Goal: Information Seeking & Learning: Learn about a topic

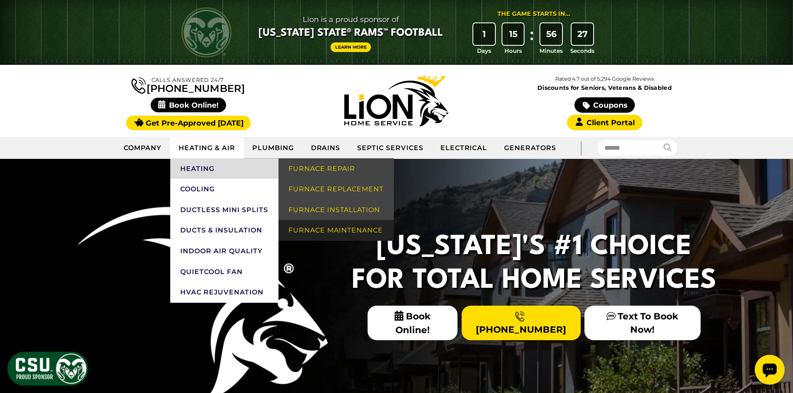
click at [310, 226] on link "Furnace Maintenance" at bounding box center [335, 230] width 115 height 21
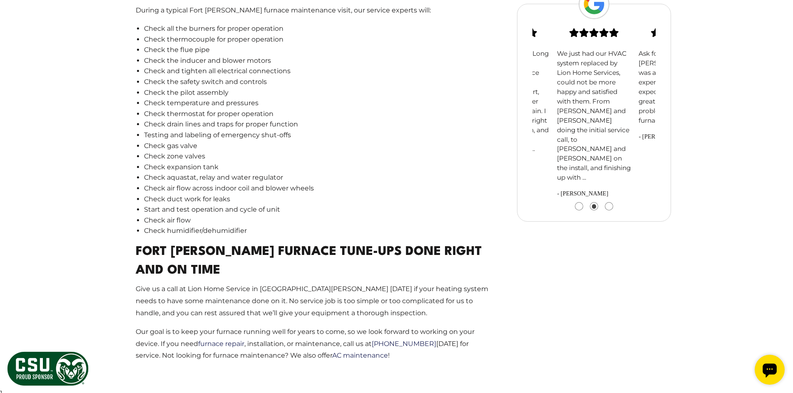
scroll to position [862, 0]
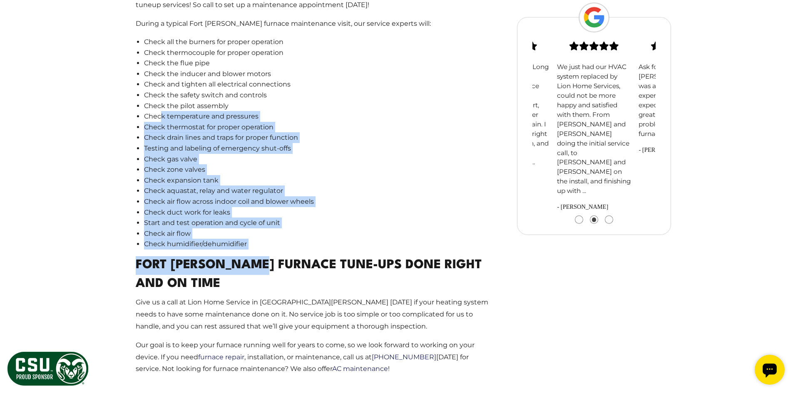
drag, startPoint x: 243, startPoint y: 232, endPoint x: 162, endPoint y: 106, distance: 150.1
click at [162, 106] on main "We’ll Take Care of Your Fort [PERSON_NAME] Furnace Maintenance Needs For expert…" at bounding box center [314, 41] width 384 height 709
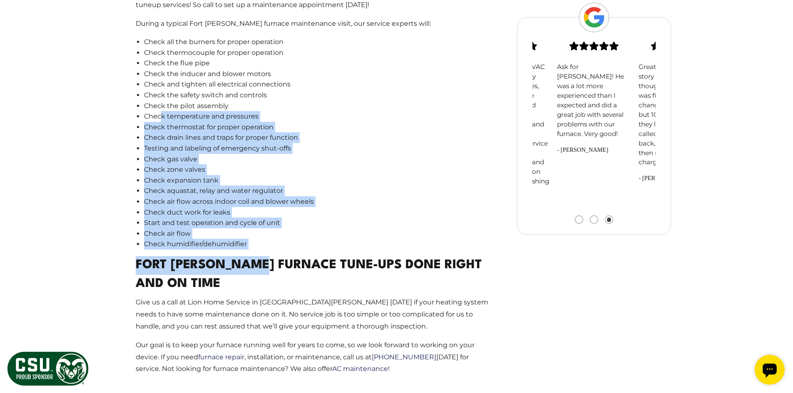
click at [165, 122] on li "Check thermostat for proper operation" at bounding box center [318, 127] width 349 height 11
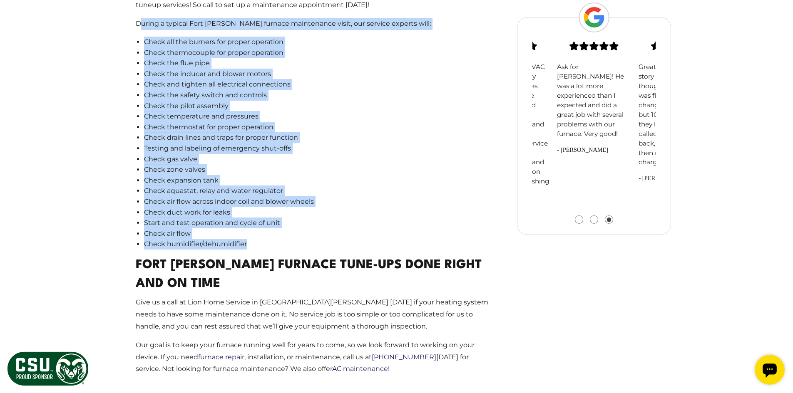
drag, startPoint x: 252, startPoint y: 232, endPoint x: 139, endPoint y: 16, distance: 243.9
click at [139, 16] on main "We’ll Take Care of Your Fort [PERSON_NAME] Furnace Maintenance Needs For expert…" at bounding box center [314, 41] width 384 height 709
click at [431, 111] on li "Check temperature and pressures" at bounding box center [318, 116] width 349 height 11
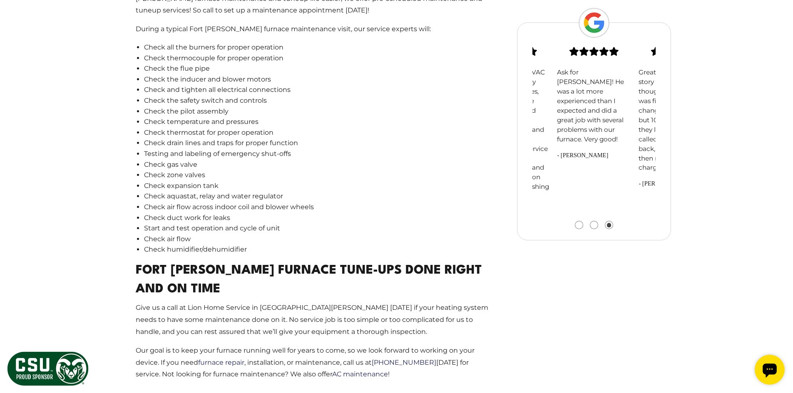
scroll to position [820, 0]
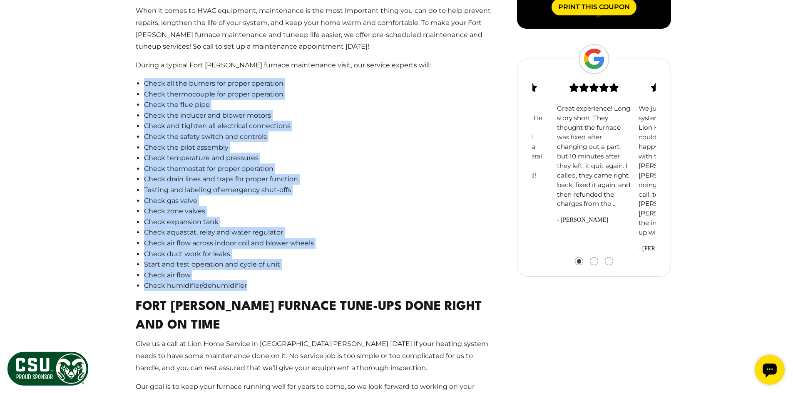
drag, startPoint x: 214, startPoint y: 265, endPoint x: 124, endPoint y: 68, distance: 217.0
click at [124, 68] on main "We’ll Take Care of Your Fort [PERSON_NAME] Furnace Maintenance Needs For expert…" at bounding box center [314, 82] width 384 height 709
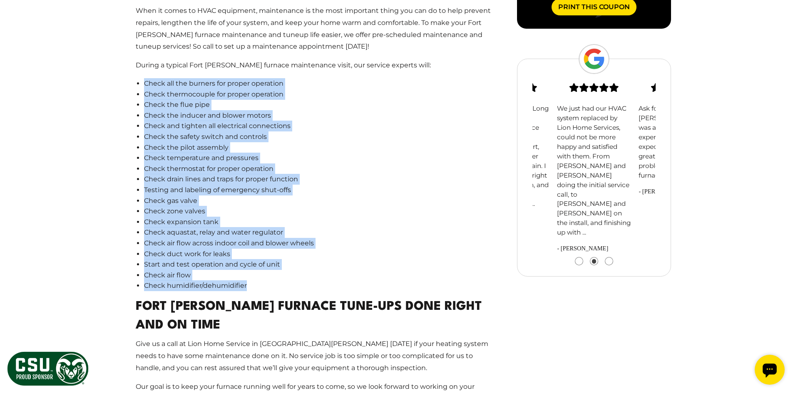
copy ul "Check all the burners for proper operation Check thermocouple for proper operat…"
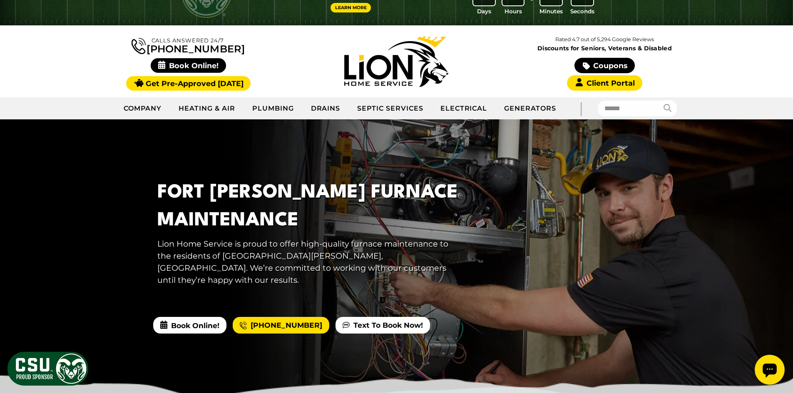
scroll to position [0, 0]
